Goal: Task Accomplishment & Management: Manage account settings

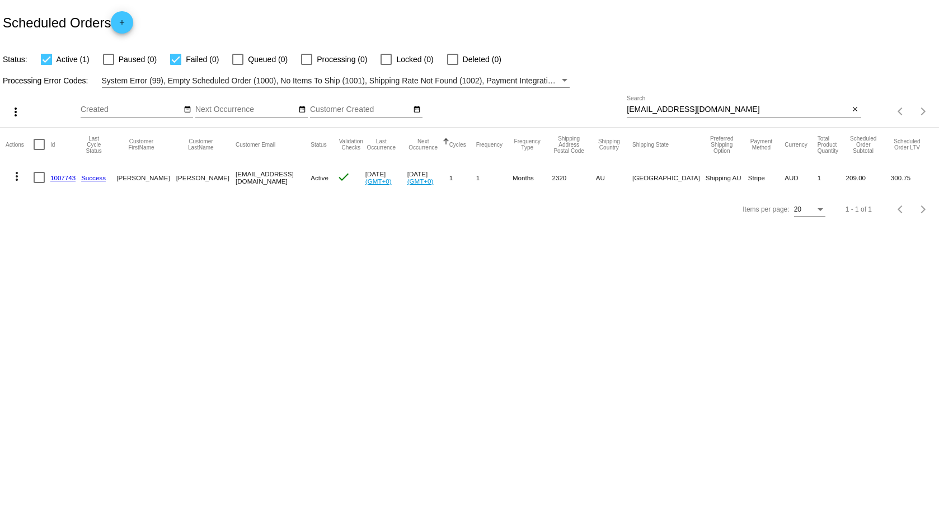
click at [54, 180] on link "1007743" at bounding box center [62, 177] width 25 height 7
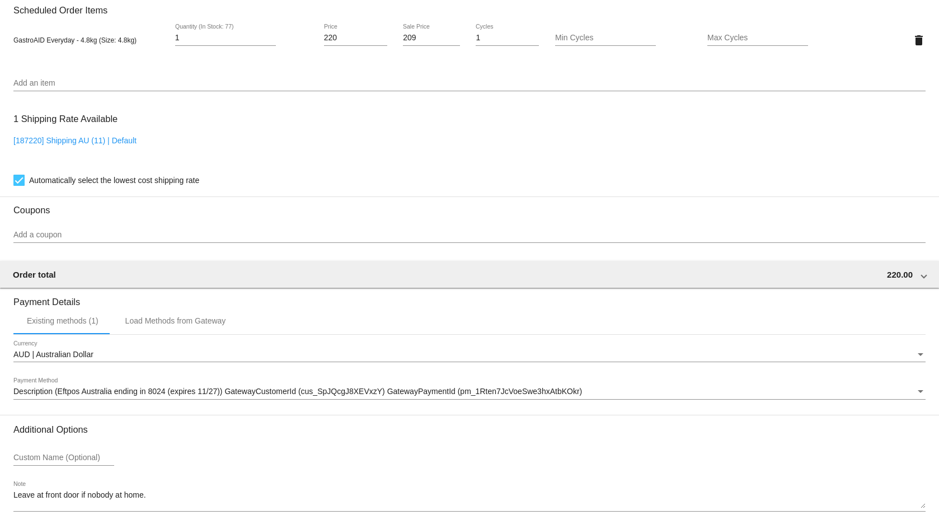
scroll to position [839, 0]
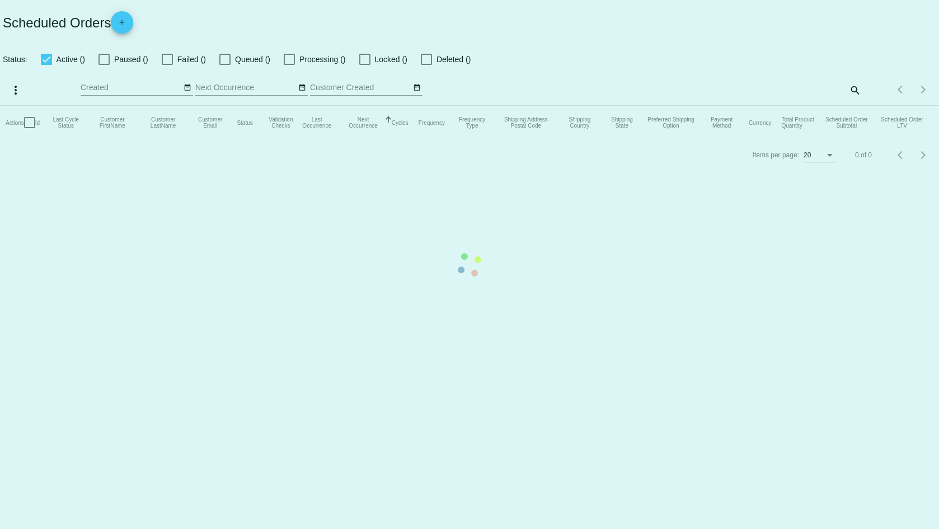
checkbox input "true"
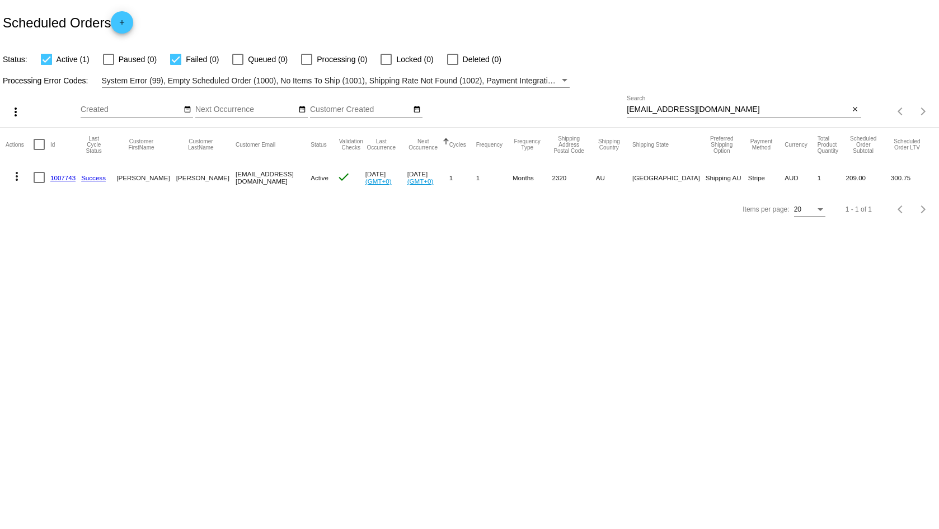
drag, startPoint x: 62, startPoint y: 179, endPoint x: 47, endPoint y: 251, distance: 73.6
click at [47, 251] on body "Scheduled Orders add Status: Active (1) Paused (0) Failed (0) Queued (0) Proces…" at bounding box center [469, 264] width 939 height 529
click at [60, 179] on link "1007743" at bounding box center [62, 177] width 25 height 7
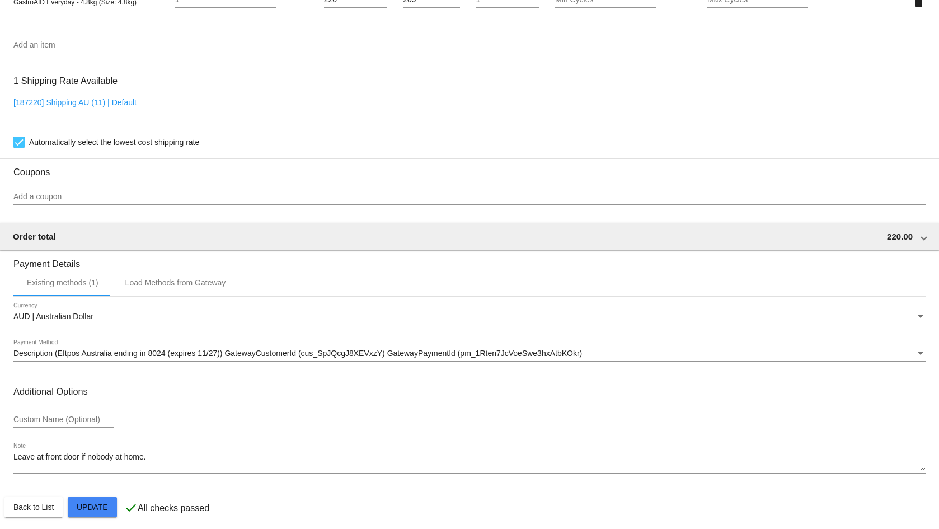
scroll to position [846, 0]
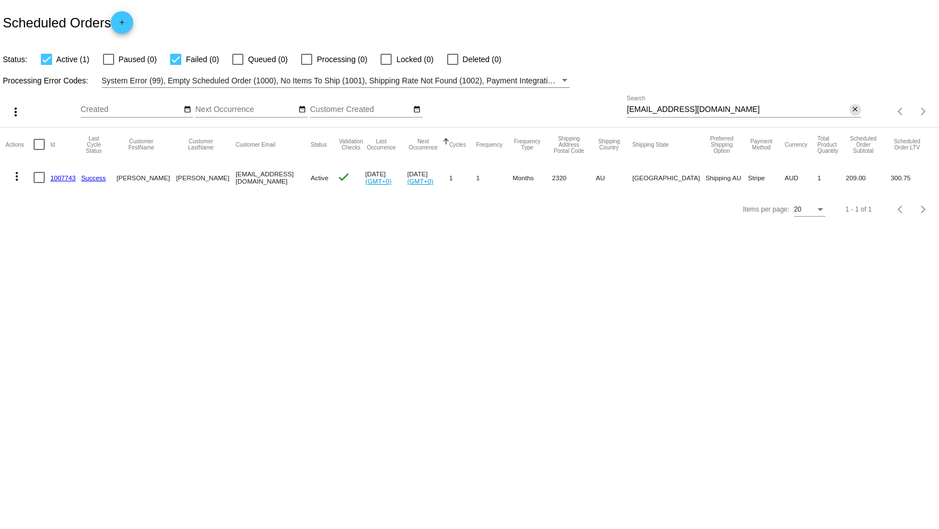
click at [853, 109] on mat-icon "close" at bounding box center [855, 109] width 8 height 9
click at [594, 281] on body "Scheduled Orders add Status: Active (1) Paused (0) Failed (0) Queued (0) Proces…" at bounding box center [469, 264] width 939 height 529
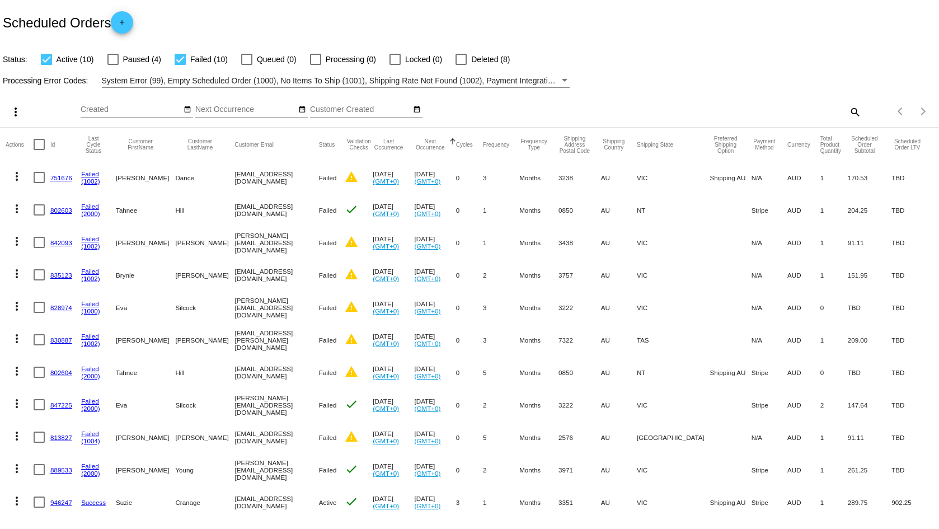
click at [109, 61] on div at bounding box center [112, 59] width 11 height 11
click at [112, 65] on input "Paused (4)" at bounding box center [112, 65] width 1 height 1
checkbox input "true"
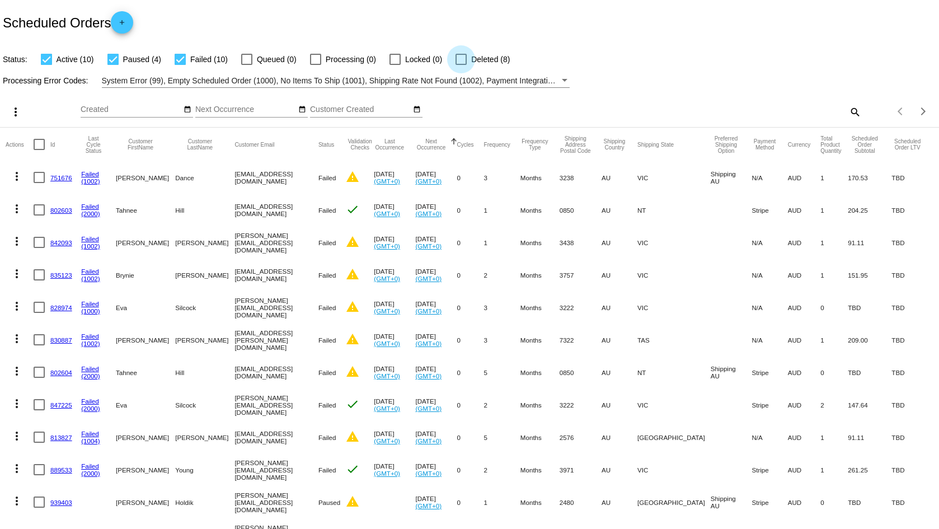
click at [455, 59] on div at bounding box center [460, 59] width 11 height 11
click at [460, 65] on input "Deleted (8)" at bounding box center [460, 65] width 1 height 1
checkbox input "true"
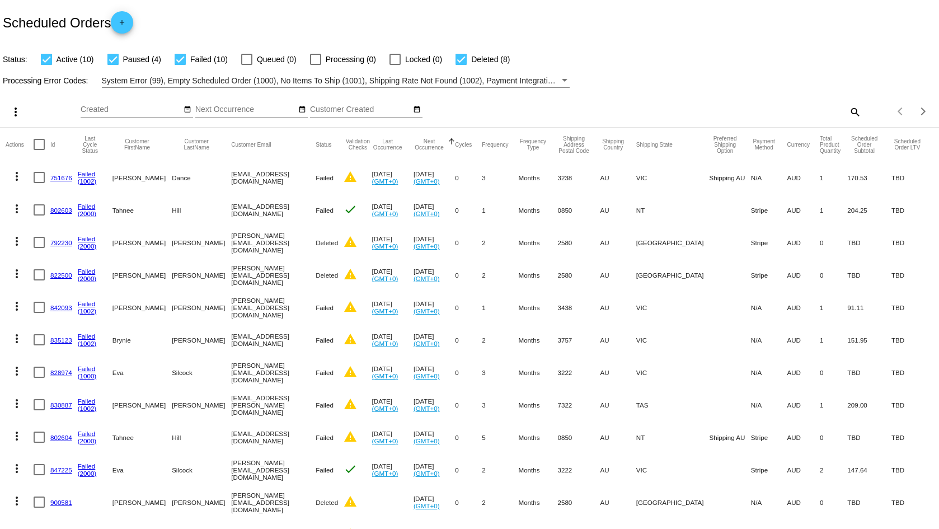
click at [641, 34] on div "Scheduled Orders add" at bounding box center [469, 22] width 939 height 45
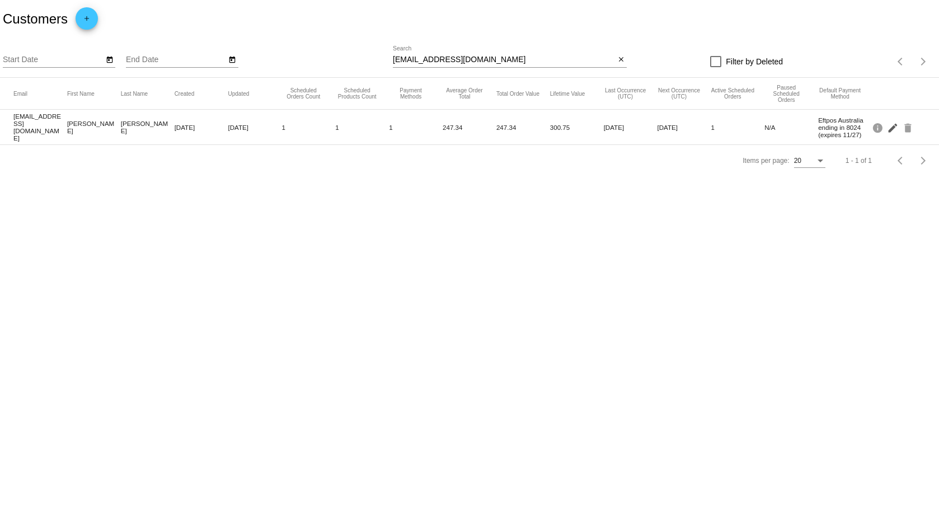
click at [894, 129] on mat-icon "edit" at bounding box center [893, 127] width 13 height 17
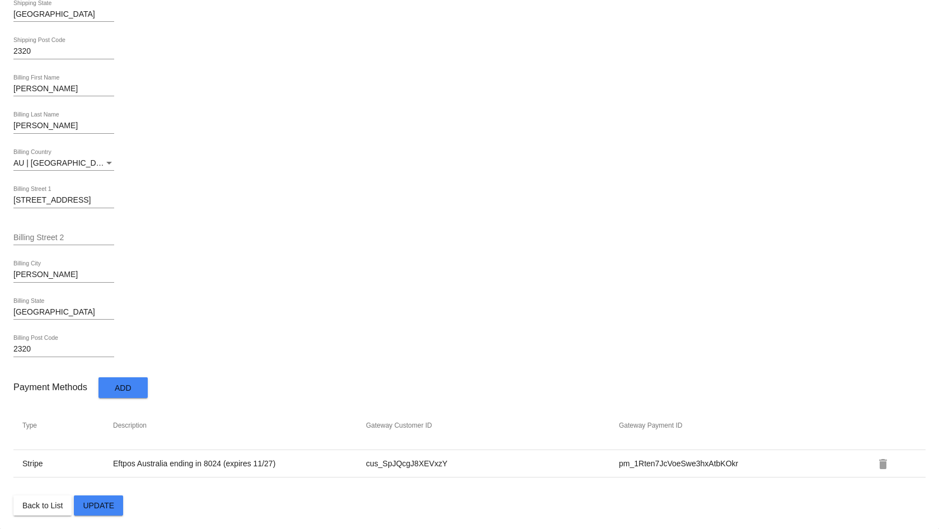
scroll to position [473, 0]
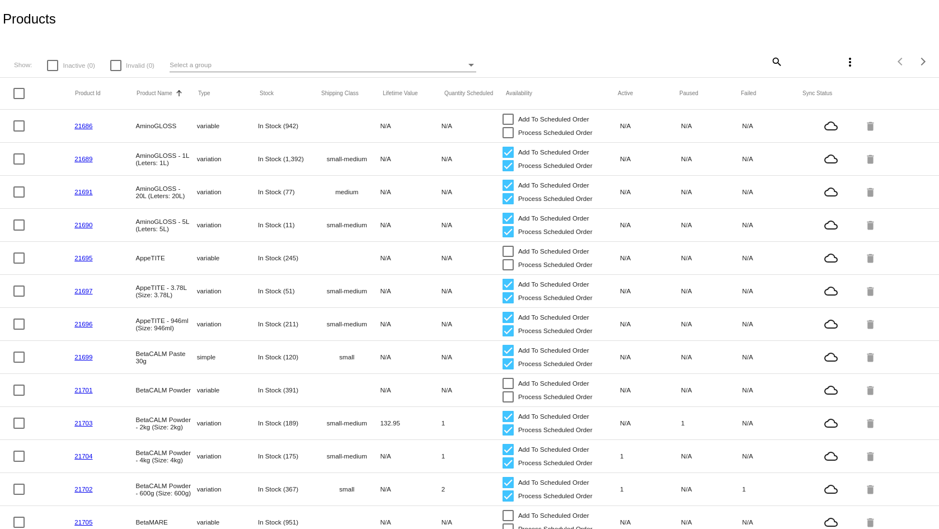
click at [255, 67] on div "Select a group" at bounding box center [317, 64] width 296 height 13
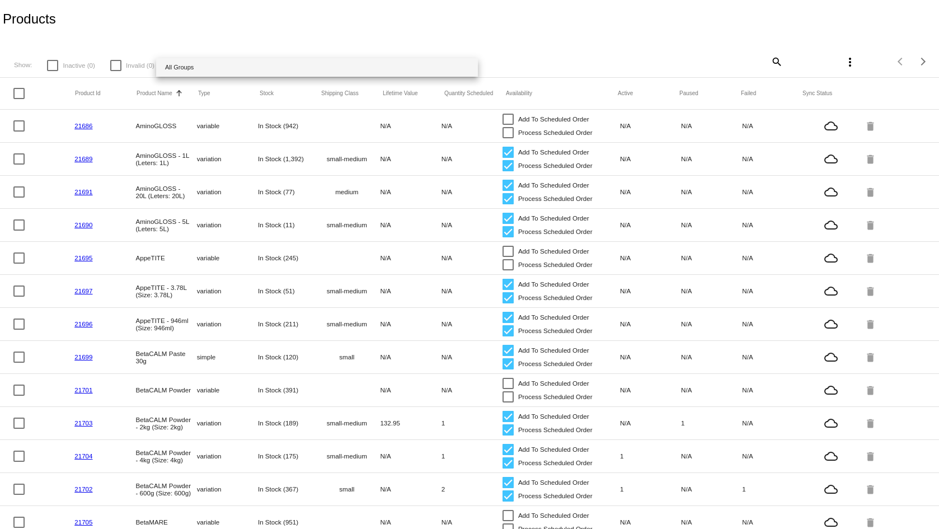
click at [308, 36] on div at bounding box center [469, 264] width 939 height 529
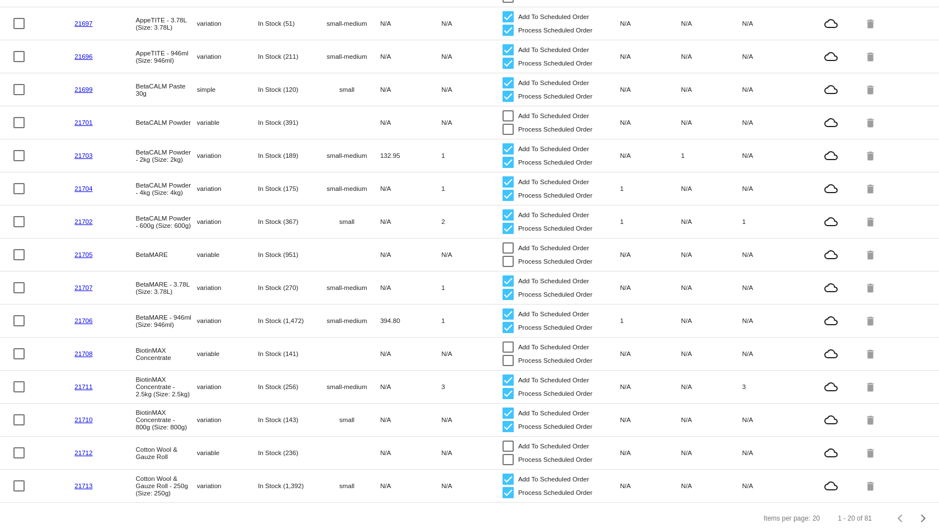
scroll to position [283, 0]
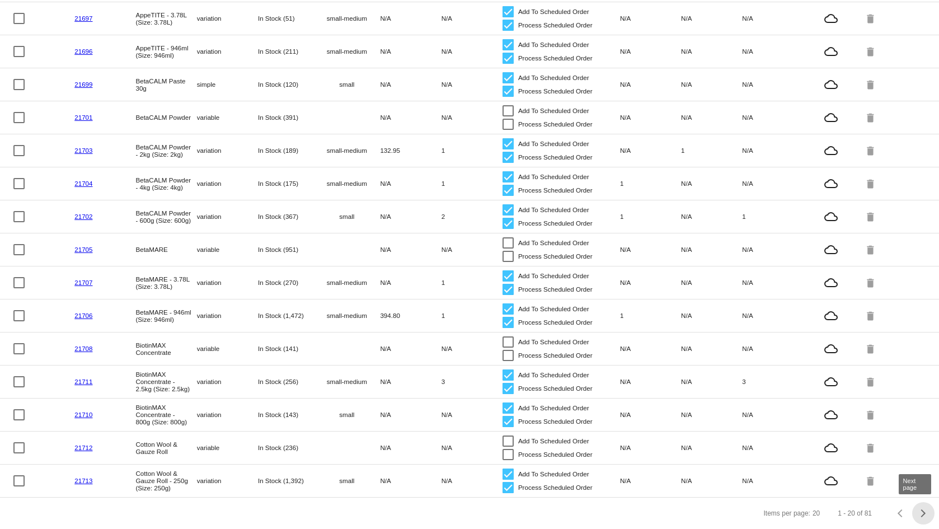
click at [917, 512] on div "Next page" at bounding box center [921, 513] width 8 height 8
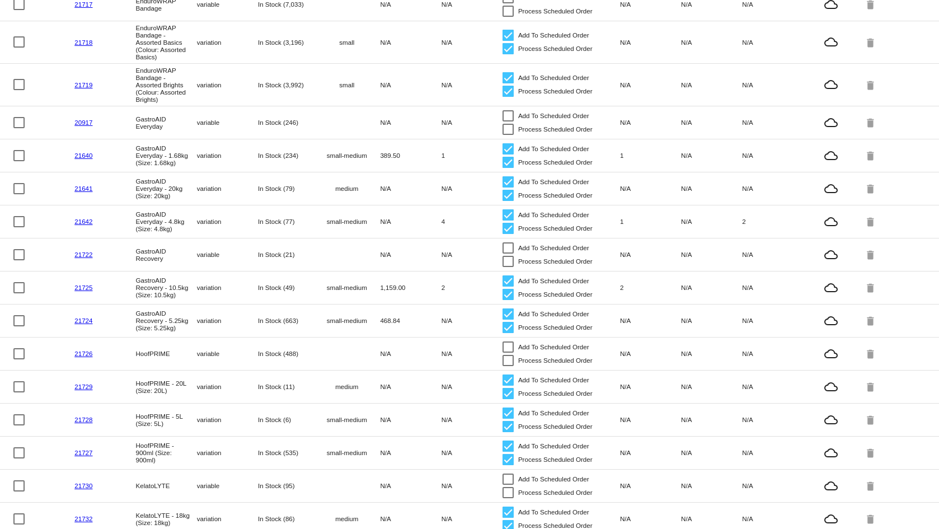
scroll to position [224, 0]
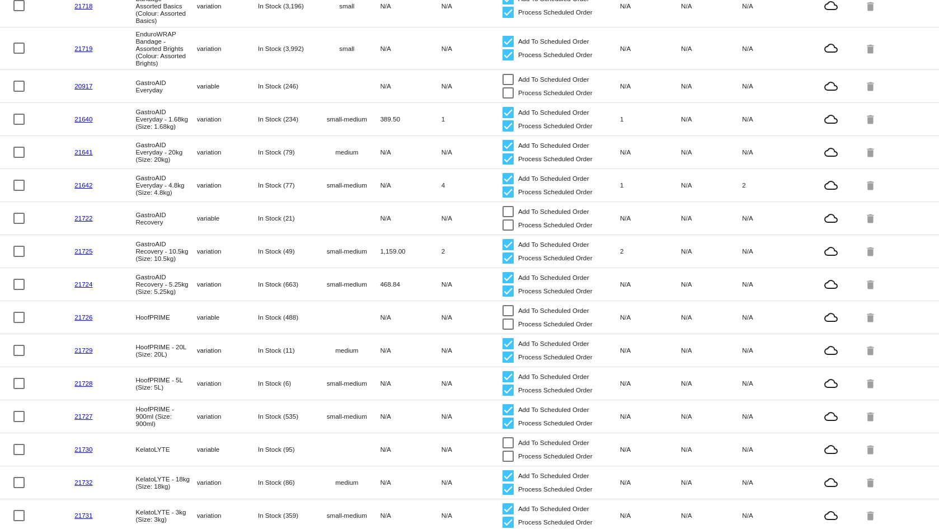
drag, startPoint x: 153, startPoint y: 184, endPoint x: 146, endPoint y: 186, distance: 6.9
click at [153, 184] on mat-cell "GastroAID Everyday - 4.8kg (Size: 4.8kg)" at bounding box center [165, 184] width 61 height 27
click at [76, 181] on link "21642" at bounding box center [83, 184] width 18 height 7
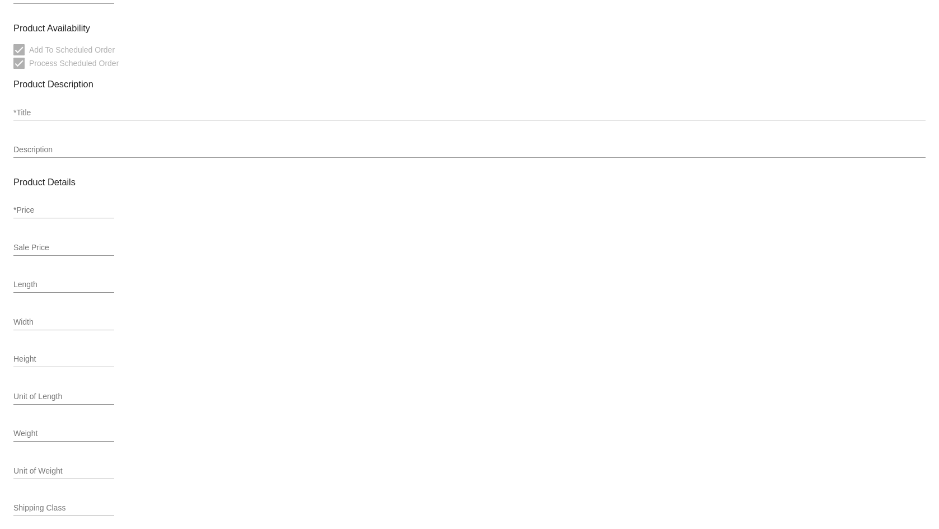
type input "variation"
type input "478751"
type input "21642"
type input "GAE04.8"
type input "GastroAID Everyday - 4.8kg (Size: 4.8kg)"
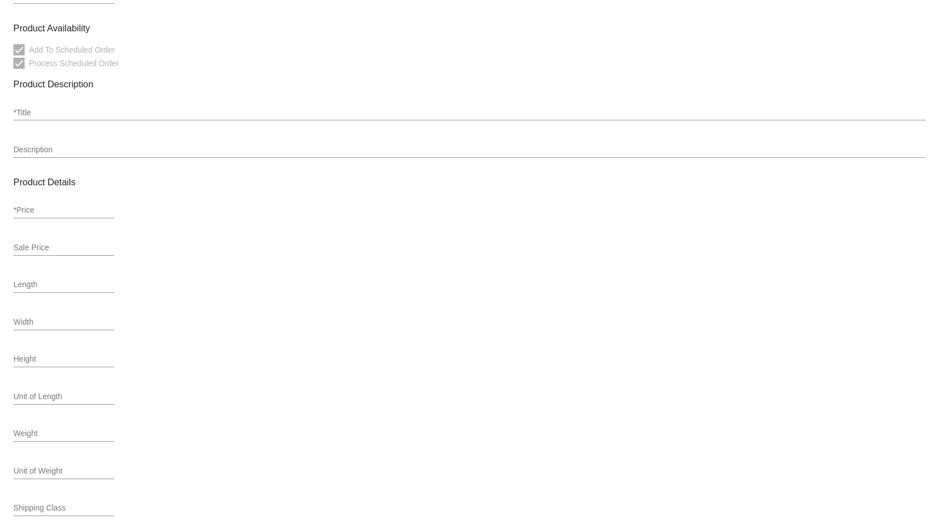
type input "220"
type input "209"
type input "5.4"
type input "small-medium"
type input "In Stock (77)"
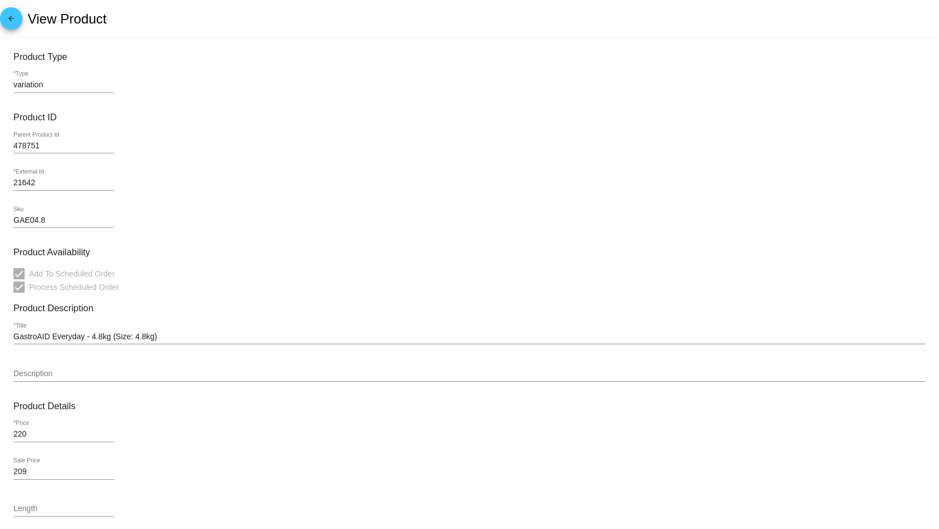
click at [164, 15] on div "arrow_back View Product" at bounding box center [469, 19] width 939 height 38
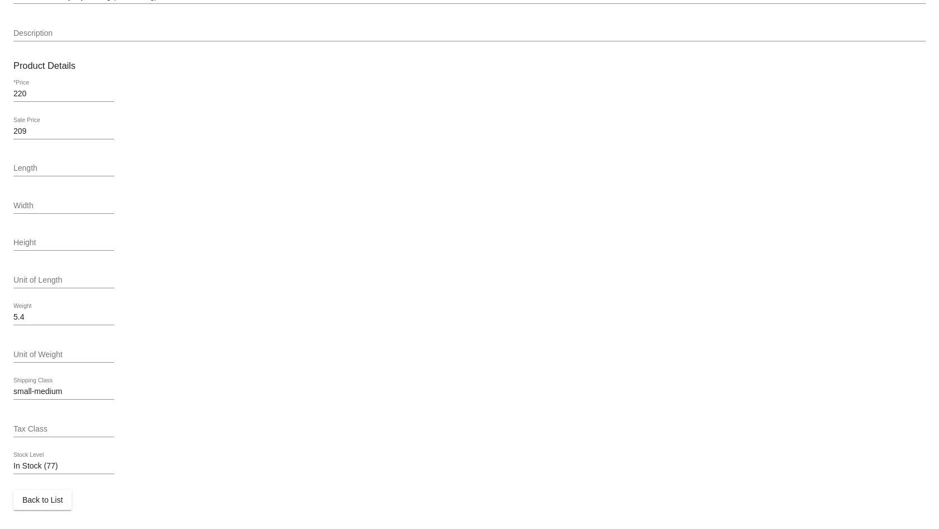
scroll to position [351, 0]
